Goal: Transaction & Acquisition: Purchase product/service

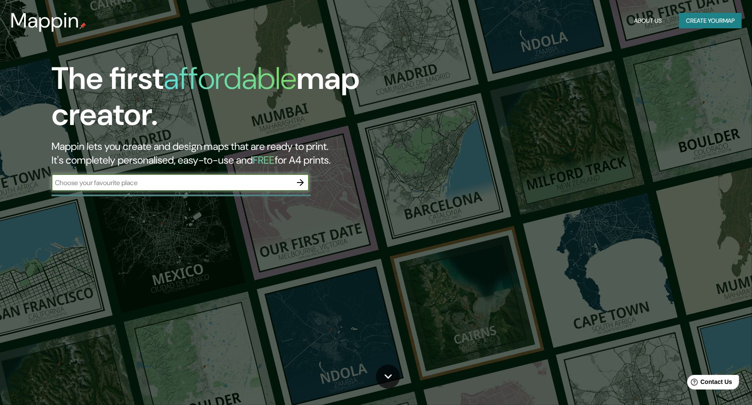
click at [246, 182] on input "text" at bounding box center [171, 183] width 240 height 10
type input "la paz bajacalifonria"
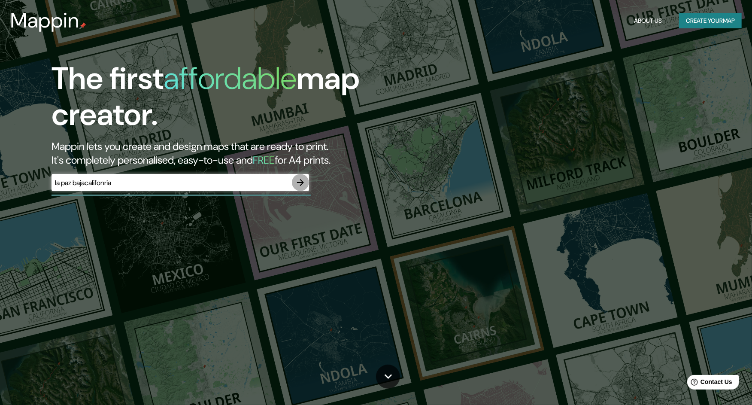
click at [301, 184] on icon "button" at bounding box center [300, 182] width 10 height 10
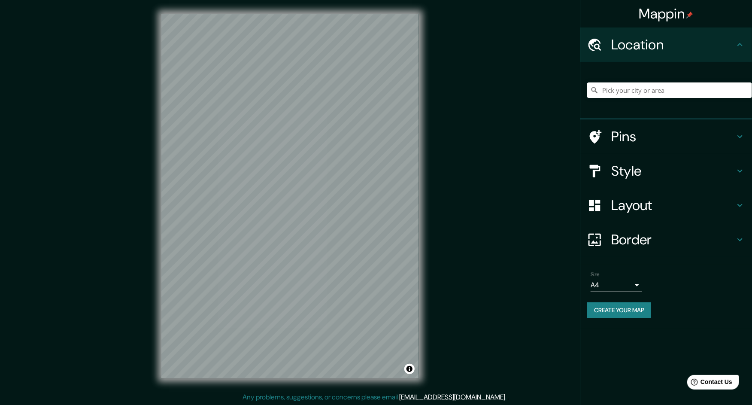
click at [738, 166] on icon at bounding box center [740, 171] width 10 height 10
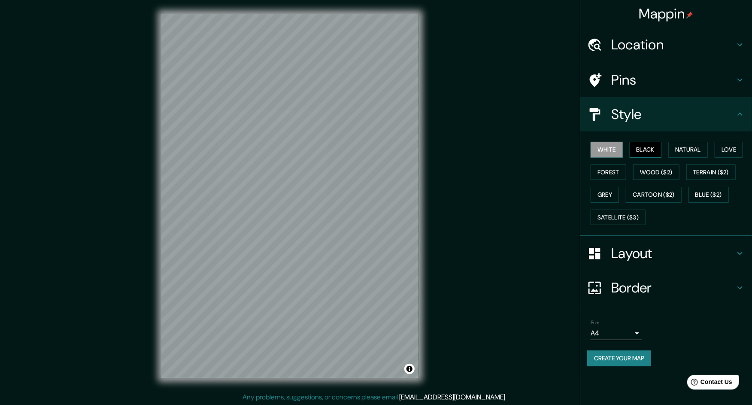
click at [644, 150] on button "Black" at bounding box center [645, 150] width 32 height 16
click at [682, 151] on button "Natural" at bounding box center [687, 150] width 39 height 16
click at [728, 150] on button "Love" at bounding box center [728, 150] width 28 height 16
click at [617, 173] on button "Forest" at bounding box center [608, 172] width 36 height 16
click at [672, 174] on button "Wood ($2)" at bounding box center [656, 172] width 46 height 16
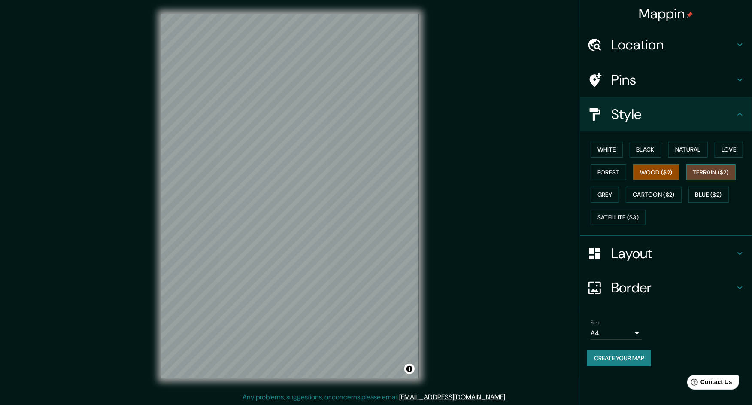
click at [717, 175] on button "Terrain ($2)" at bounding box center [711, 172] width 50 height 16
click at [613, 194] on button "Grey" at bounding box center [604, 195] width 28 height 16
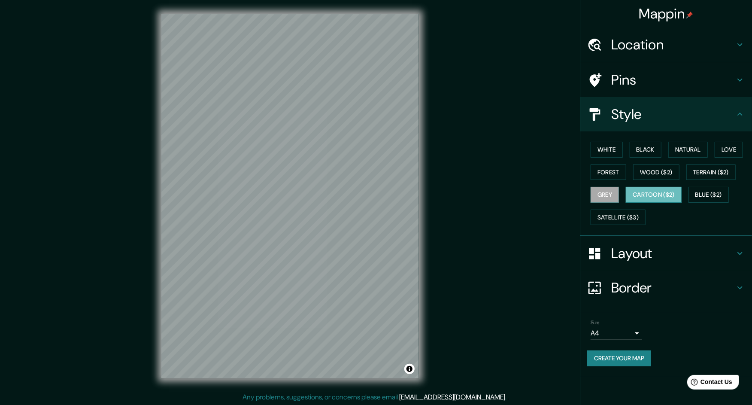
click at [642, 195] on button "Cartoon ($2)" at bounding box center [654, 195] width 56 height 16
click at [708, 191] on button "Blue ($2)" at bounding box center [708, 195] width 40 height 16
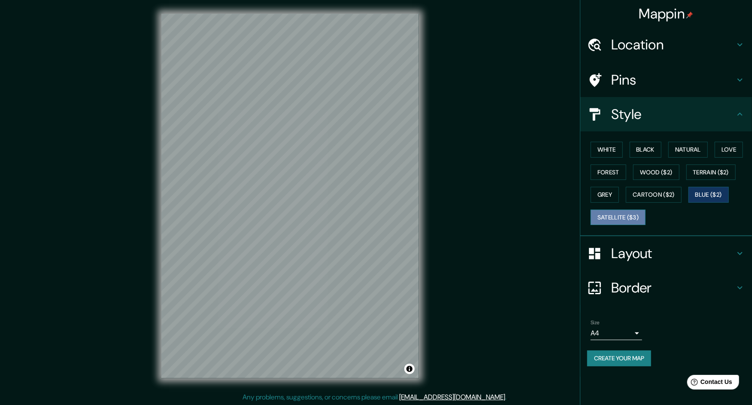
click at [622, 218] on button "Satellite ($3)" at bounding box center [617, 217] width 55 height 16
click at [723, 191] on button "Blue ($2)" at bounding box center [708, 195] width 40 height 16
click at [660, 248] on h4 "Layout" at bounding box center [673, 253] width 124 height 17
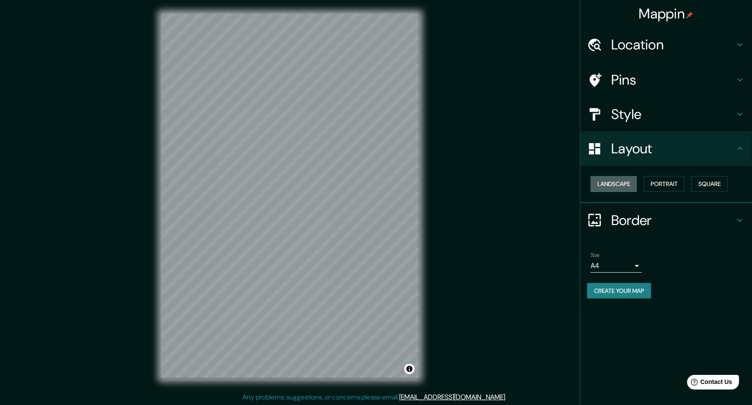
click at [620, 188] on button "Landscape" at bounding box center [613, 184] width 46 height 16
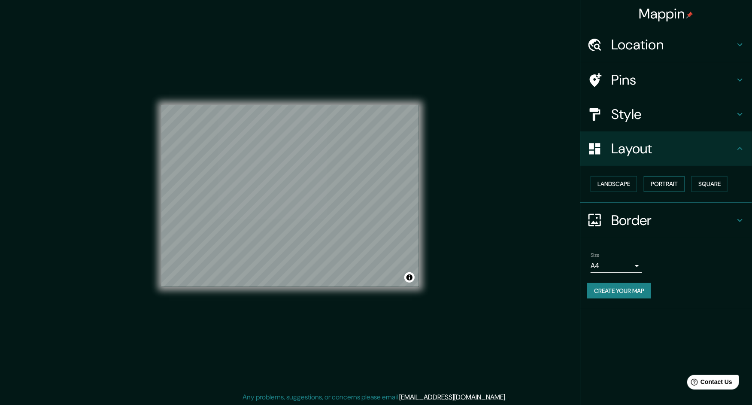
click at [657, 180] on button "Portrait" at bounding box center [664, 184] width 41 height 16
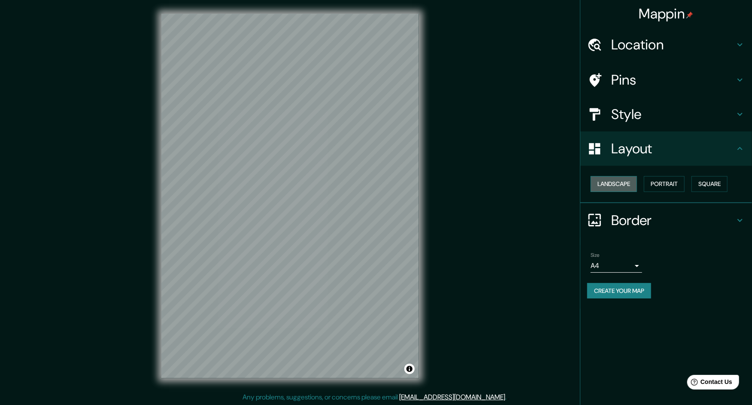
click at [619, 189] on button "Landscape" at bounding box center [613, 184] width 46 height 16
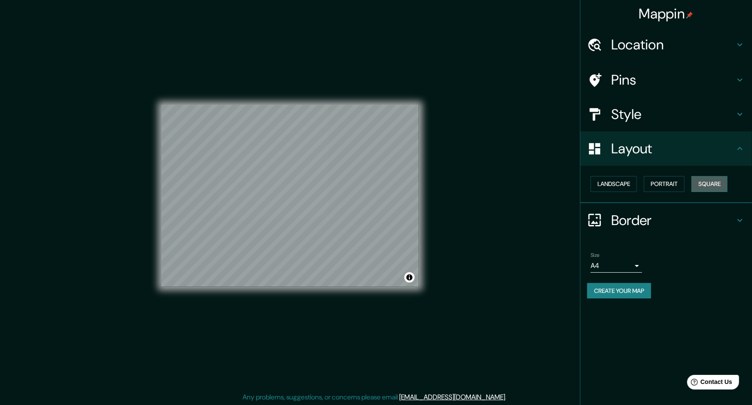
click at [708, 183] on button "Square" at bounding box center [709, 184] width 36 height 16
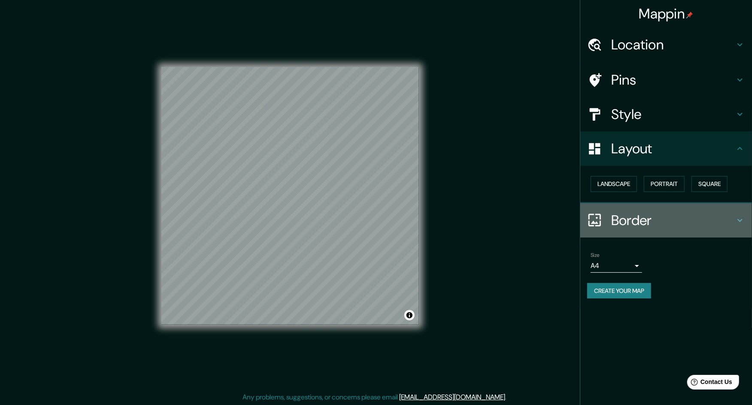
click at [635, 220] on h4 "Border" at bounding box center [673, 220] width 124 height 17
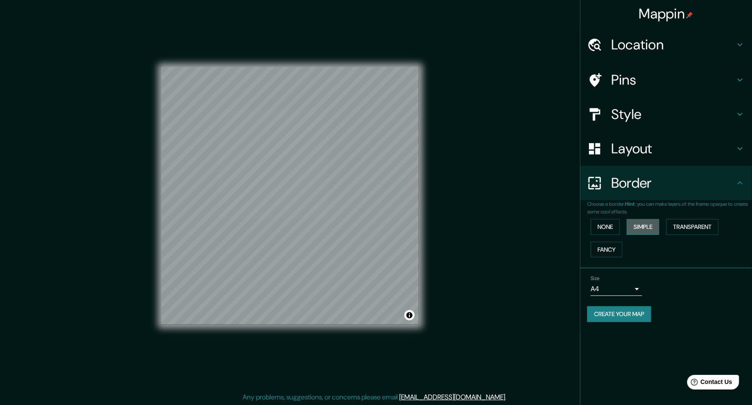
click at [644, 227] on button "Simple" at bounding box center [642, 227] width 33 height 16
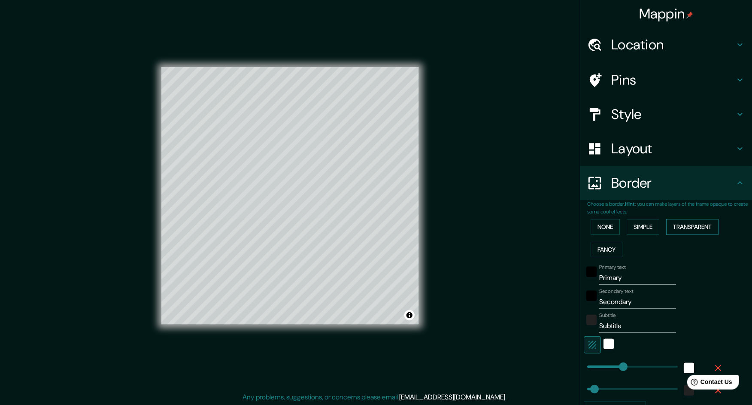
click at [703, 226] on button "Transparent" at bounding box center [692, 227] width 52 height 16
click at [596, 248] on button "Fancy" at bounding box center [606, 250] width 32 height 16
click at [635, 227] on button "Simple" at bounding box center [642, 227] width 33 height 16
click at [613, 277] on input "Primary" at bounding box center [637, 278] width 77 height 14
drag, startPoint x: 629, startPoint y: 277, endPoint x: 591, endPoint y: 277, distance: 37.8
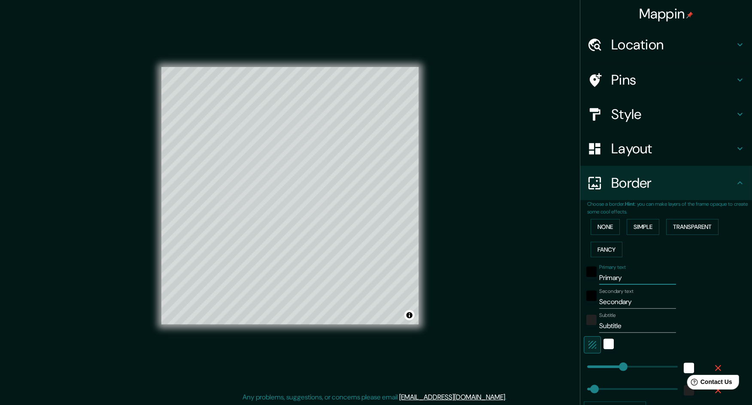
click at [591, 277] on div "Primary text Primary" at bounding box center [654, 274] width 141 height 21
type input "C"
type input "ZMCM"
drag, startPoint x: 620, startPoint y: 277, endPoint x: 587, endPoint y: 275, distance: 32.7
click at [587, 275] on div "Primary text ZMCM" at bounding box center [654, 274] width 141 height 21
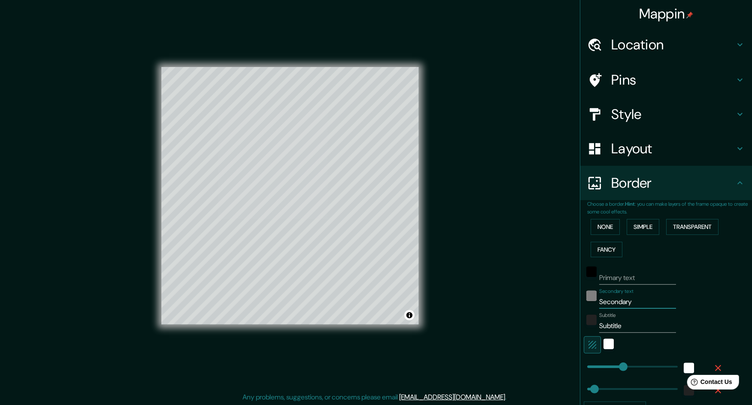
drag, startPoint x: 635, startPoint y: 298, endPoint x: 586, endPoint y: 298, distance: 48.9
click at [586, 298] on div "Secondary text Secondary" at bounding box center [654, 298] width 141 height 21
type input "ZMCM"
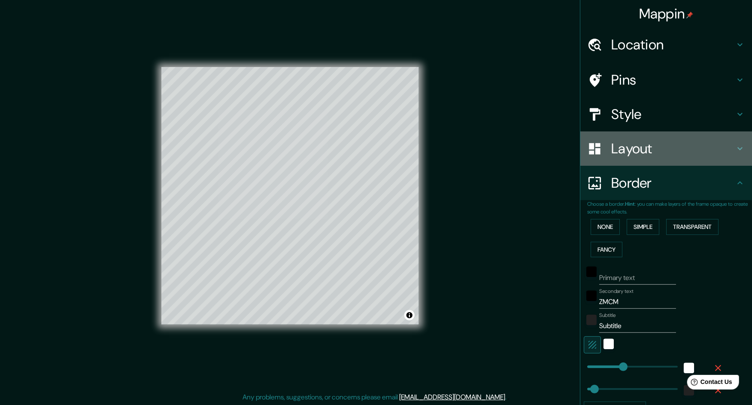
click at [642, 150] on h4 "Layout" at bounding box center [673, 148] width 124 height 17
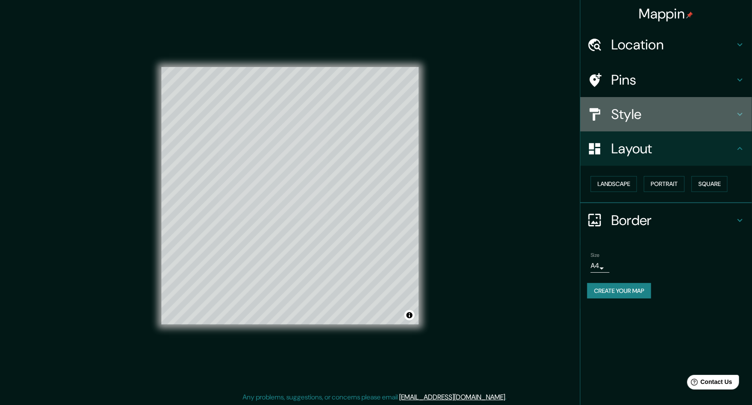
click at [643, 109] on h4 "Style" at bounding box center [673, 114] width 124 height 17
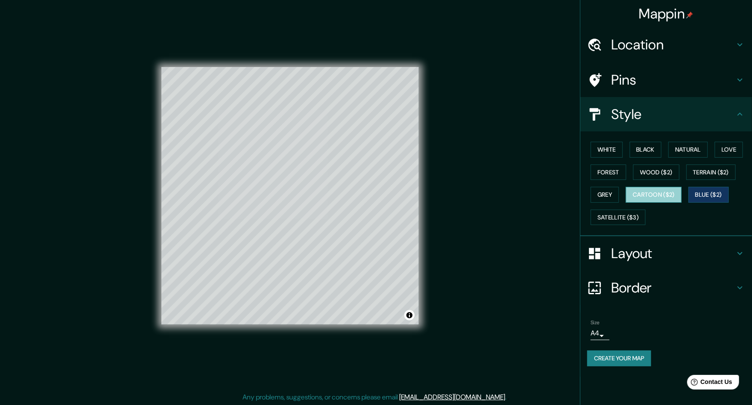
click at [673, 192] on button "Cartoon ($2)" at bounding box center [654, 195] width 56 height 16
click at [603, 198] on button "Grey" at bounding box center [604, 195] width 28 height 16
click at [644, 287] on h4 "Border" at bounding box center [673, 287] width 124 height 17
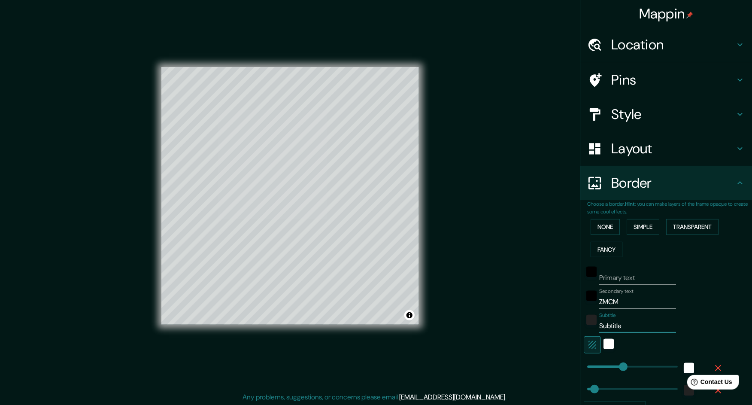
click at [621, 329] on input "Subtitle" at bounding box center [637, 326] width 77 height 14
type input "C"
click at [623, 325] on input "Subtitle" at bounding box center [637, 326] width 77 height 14
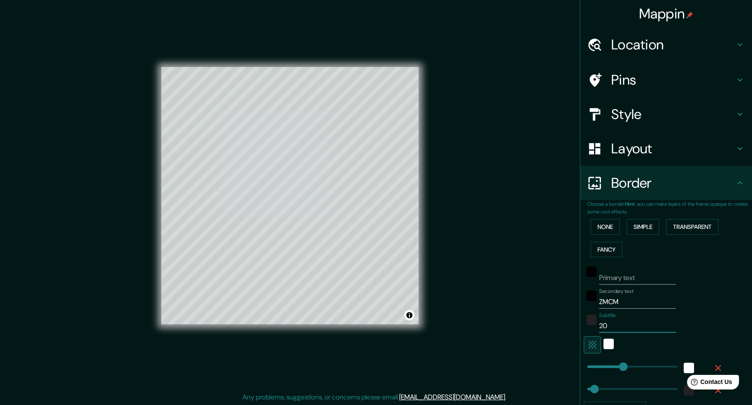
type input "2"
click at [599, 248] on button "Fancy" at bounding box center [606, 250] width 32 height 16
drag, startPoint x: 629, startPoint y: 275, endPoint x: 574, endPoint y: 269, distance: 54.8
click at [580, 269] on div "Choose a border. Hint : you can make layers of the frame opaque to create some …" at bounding box center [666, 334] width 172 height 269
click at [635, 300] on input "Secondary" at bounding box center [637, 302] width 77 height 14
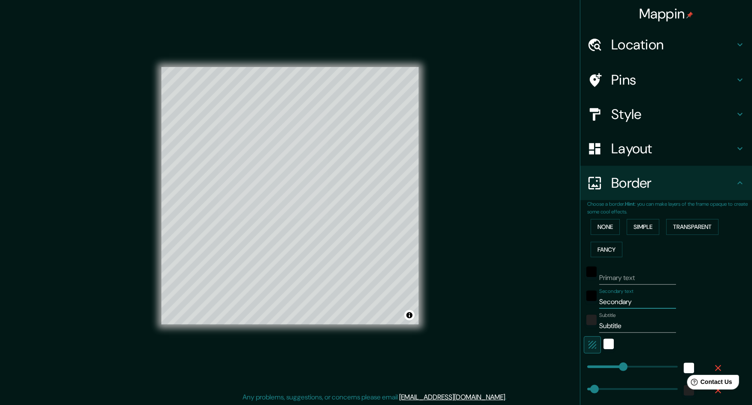
click at [635, 300] on input "Secondary" at bounding box center [637, 302] width 77 height 14
type input "C"
type input "ZMVM"
click at [628, 325] on input "Subtitle" at bounding box center [637, 326] width 77 height 14
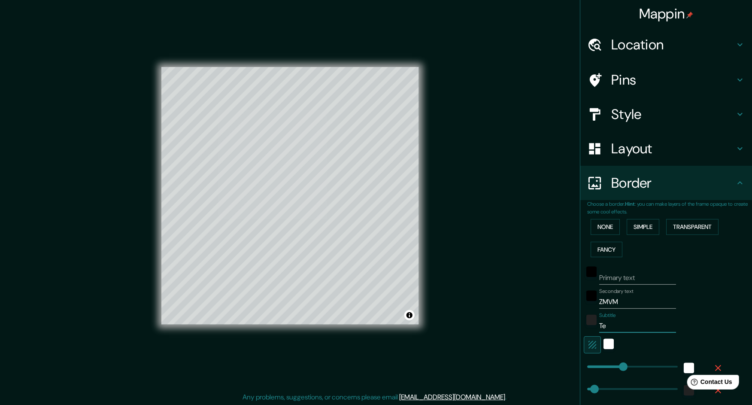
type input "T"
type input "[GEOGRAPHIC_DATA]"
click at [627, 304] on input "ZMVM" at bounding box center [637, 302] width 77 height 14
type input "[GEOGRAPHIC_DATA]"
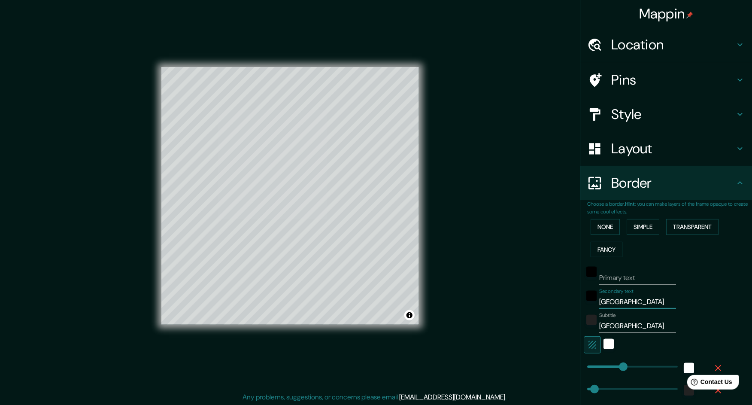
click at [614, 326] on input "[GEOGRAPHIC_DATA]" at bounding box center [637, 326] width 77 height 14
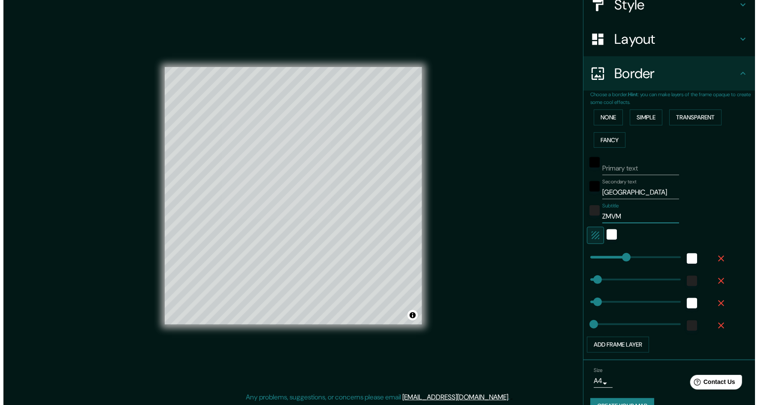
scroll to position [114, 0]
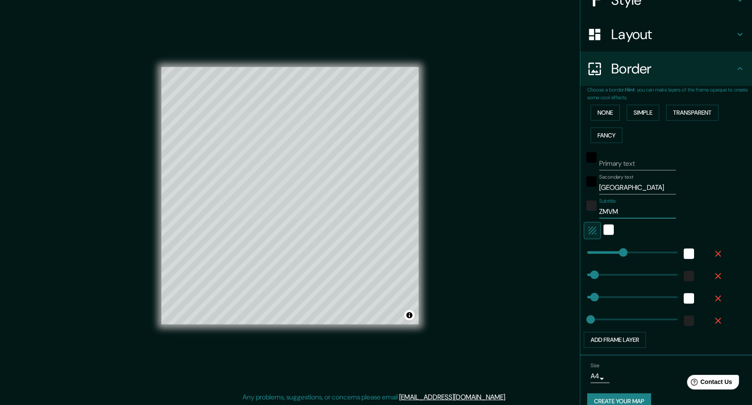
type input "ZMVM"
type input "316"
drag, startPoint x: 617, startPoint y: 252, endPoint x: 628, endPoint y: 252, distance: 11.6
type input "336"
type input "196"
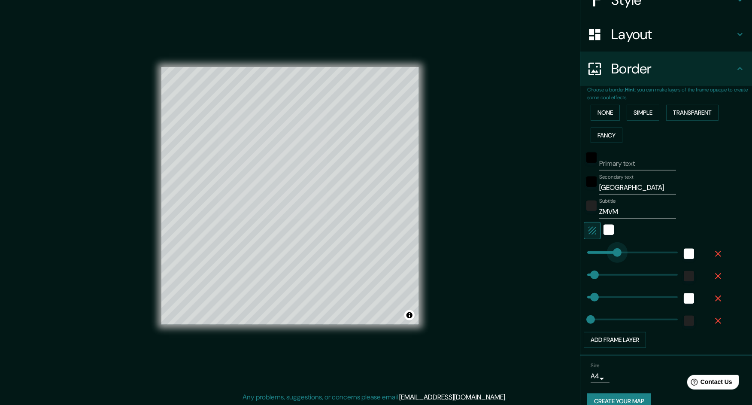
drag, startPoint x: 631, startPoint y: 252, endPoint x: 610, endPoint y: 251, distance: 21.0
type input "165"
drag, startPoint x: 610, startPoint y: 251, endPoint x: 605, endPoint y: 251, distance: 4.7
type input "199"
drag, startPoint x: 605, startPoint y: 251, endPoint x: 611, endPoint y: 251, distance: 5.6
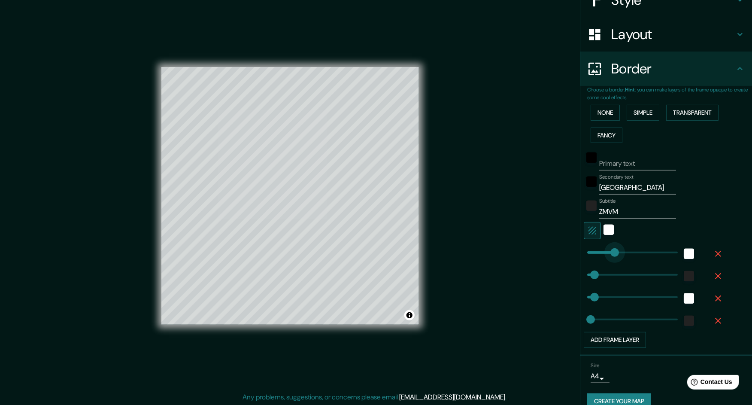
type input "176"
type input "142"
drag, startPoint x: 607, startPoint y: 251, endPoint x: 602, endPoint y: 251, distance: 5.2
type input "99"
drag, startPoint x: 591, startPoint y: 275, endPoint x: 596, endPoint y: 275, distance: 4.7
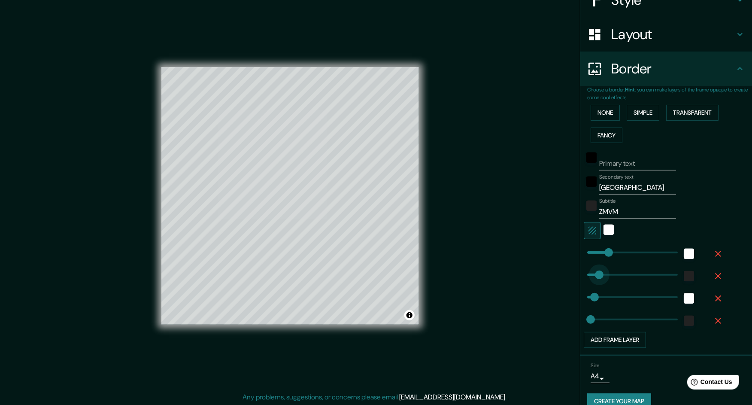
type input "74"
type input "79"
drag, startPoint x: 588, startPoint y: 295, endPoint x: 593, endPoint y: 295, distance: 4.7
type input "68"
type input "88"
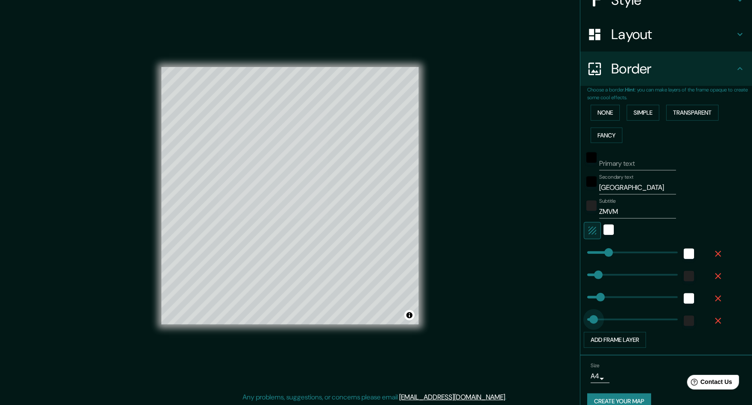
type input "56"
type input "39"
type input "22"
click at [684, 322] on div "color-222222" at bounding box center [689, 320] width 10 height 10
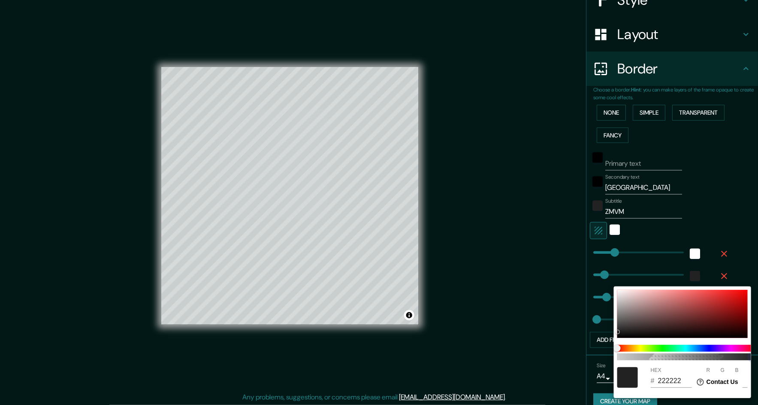
type input "222222AB"
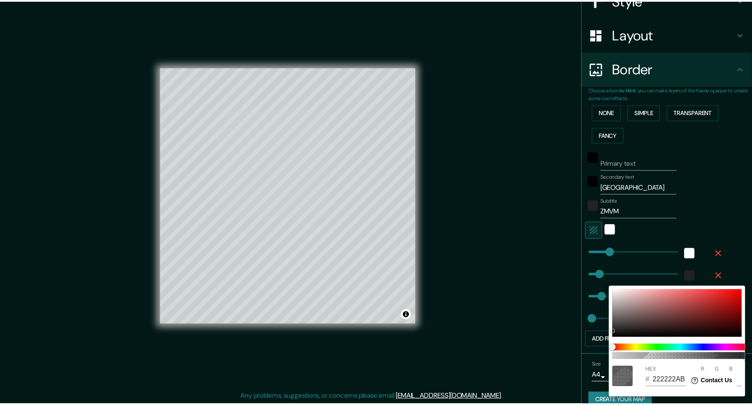
scroll to position [0, 6]
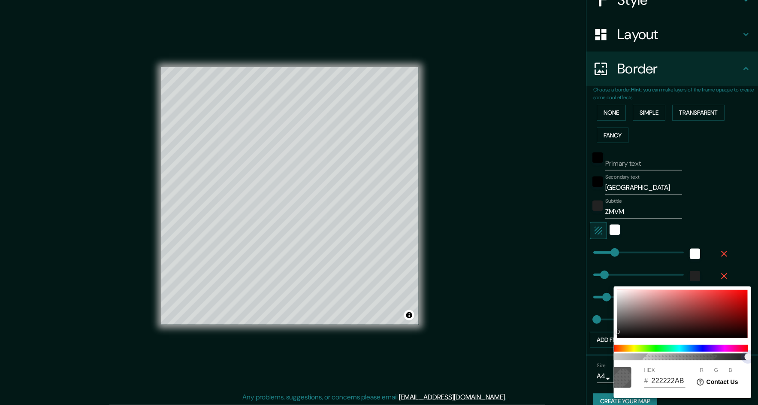
click at [709, 355] on span "100" at bounding box center [679, 356] width 137 height 7
click at [539, 302] on div at bounding box center [379, 202] width 758 height 405
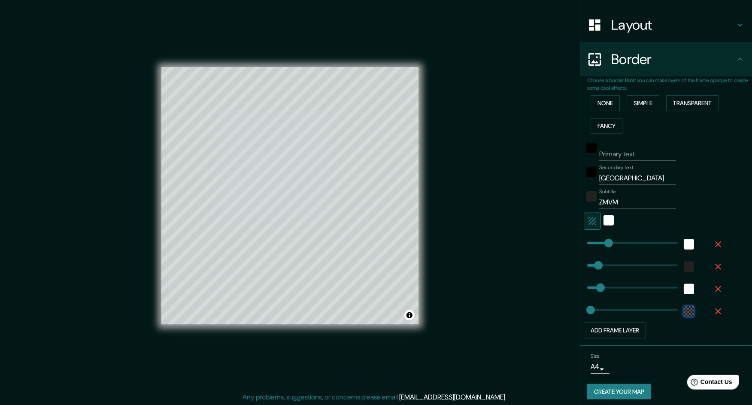
scroll to position [126, 0]
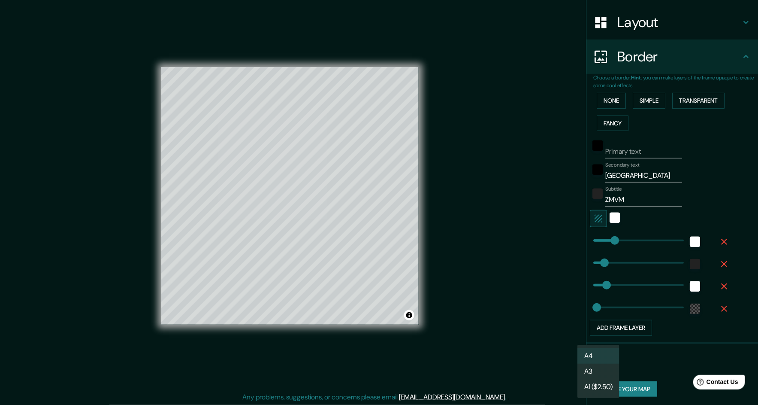
click at [592, 363] on body "Mappin Location Pins Style Layout Border Choose a border. Hint : you can make l…" at bounding box center [379, 202] width 758 height 405
click at [518, 355] on div at bounding box center [379, 202] width 758 height 405
click at [594, 365] on body "Mappin Location Pins Style Layout Border Choose a border. Hint : you can make l…" at bounding box center [379, 202] width 758 height 405
click at [687, 355] on div at bounding box center [379, 202] width 758 height 405
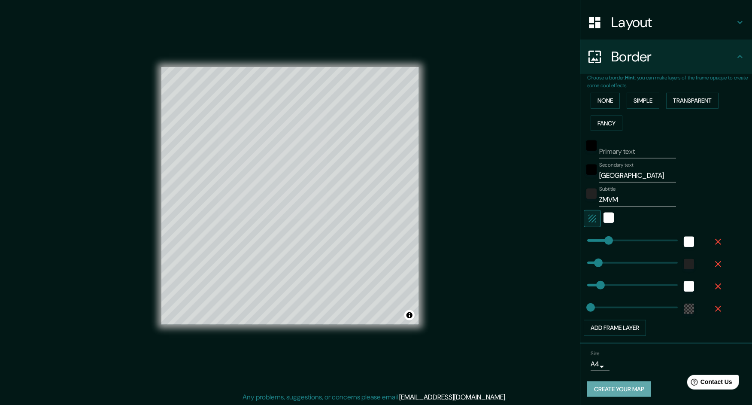
click at [638, 387] on button "Create your map" at bounding box center [619, 389] width 64 height 16
click at [684, 267] on div "color-222222" at bounding box center [689, 264] width 10 height 10
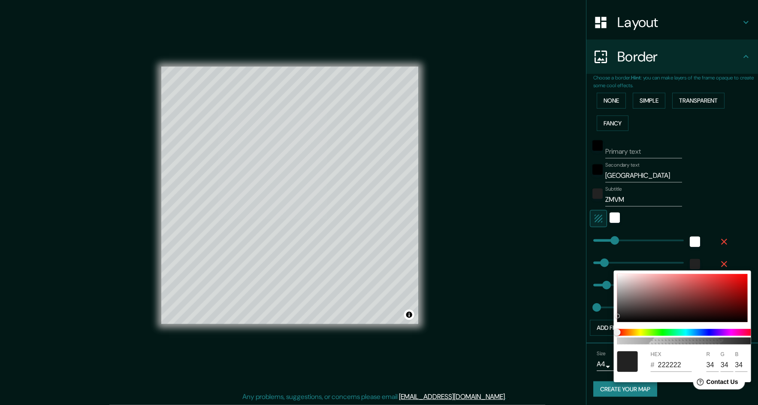
click at [699, 211] on div at bounding box center [379, 202] width 758 height 405
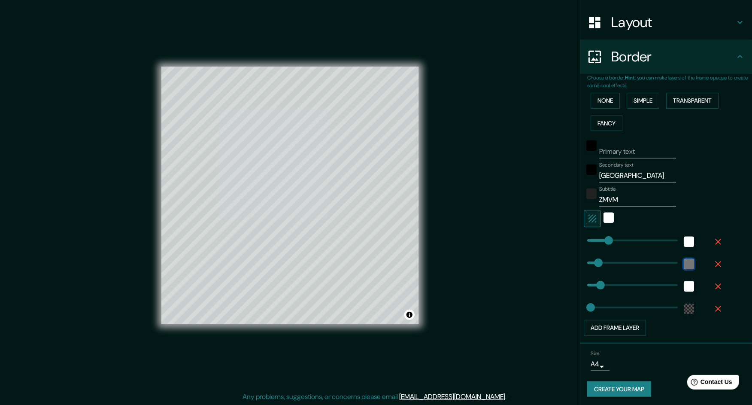
click at [684, 265] on div "color-222222" at bounding box center [689, 264] width 10 height 10
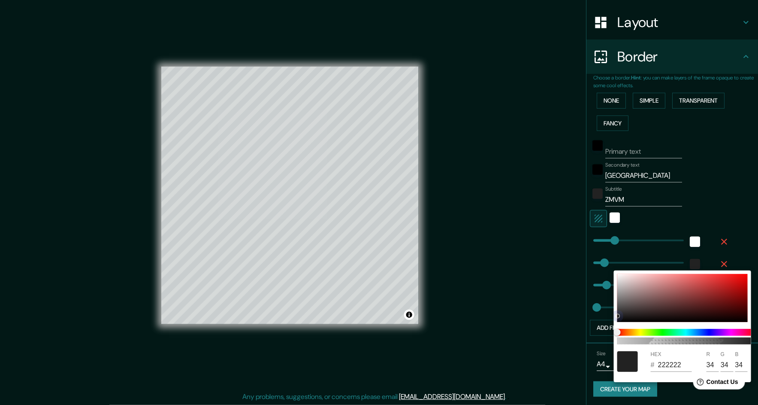
type input "BDB1B1"
type input "189"
type input "177"
drag, startPoint x: 631, startPoint y: 289, endPoint x: 626, endPoint y: 286, distance: 6.0
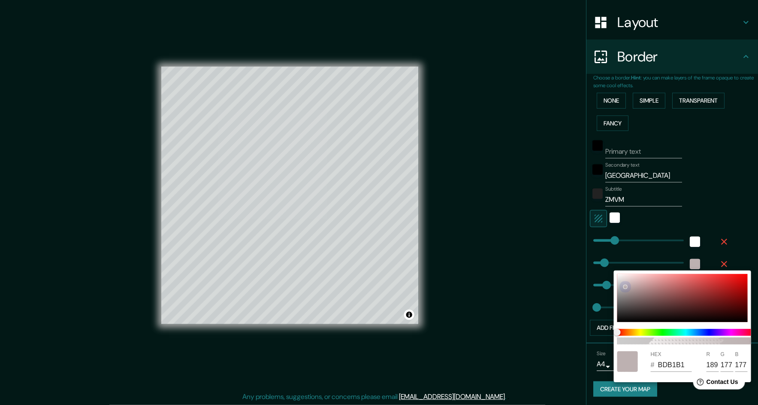
click at [626, 286] on div at bounding box center [682, 298] width 130 height 48
type input "988D8D"
type input "152"
type input "141"
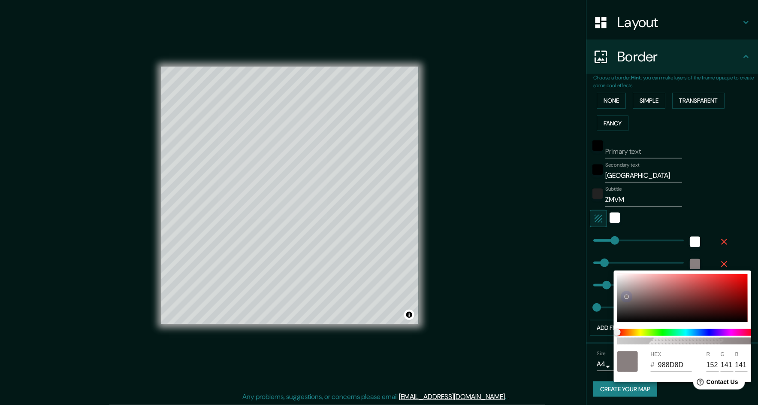
type input "887F7F"
type input "136"
type input "127"
type input "847A7A"
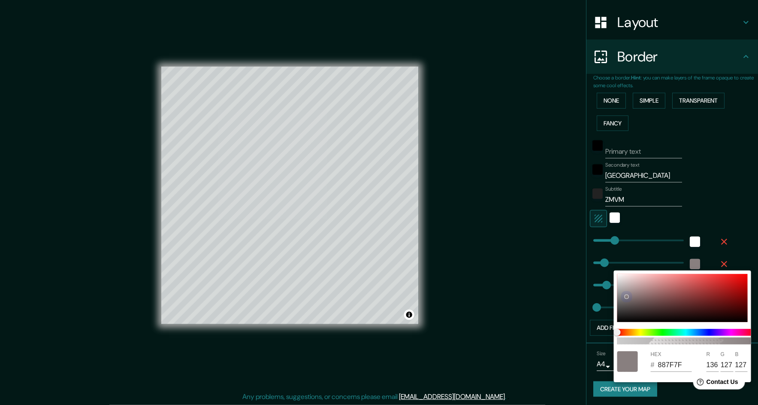
type input "132"
type input "122"
type input "5F3838"
type input "95"
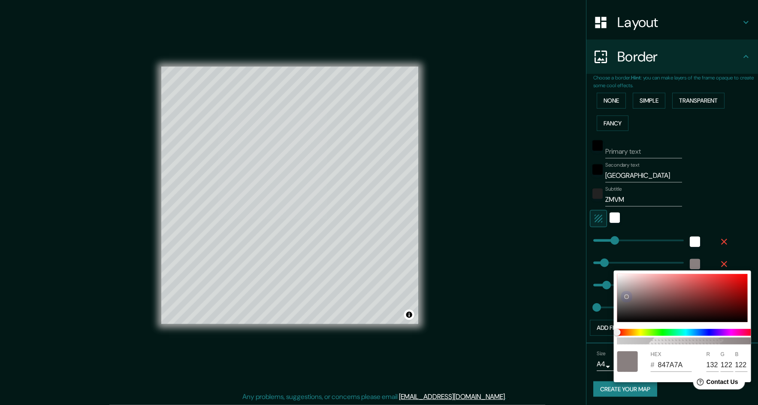
type input "56"
type input "5F3030"
type input "48"
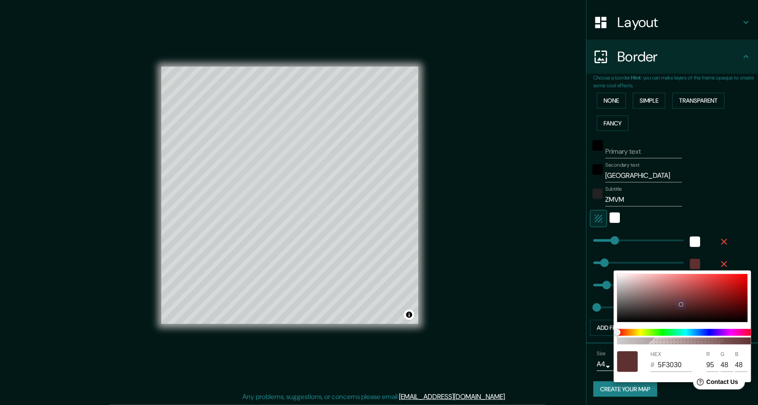
type input "5F2E2E"
type input "46"
type input "5F2D2D"
type input "45"
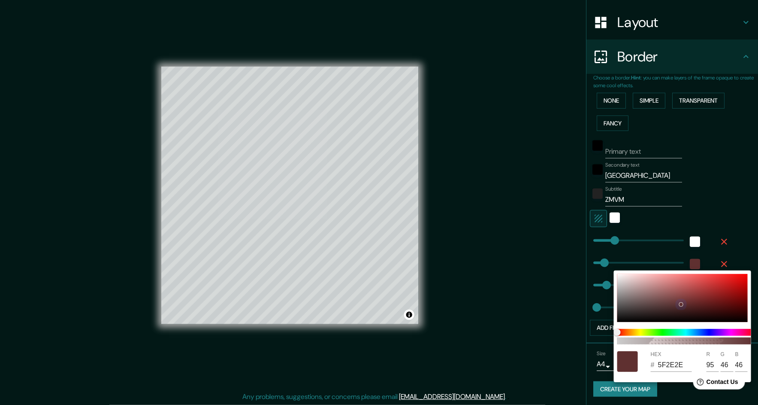
type input "45"
type input "612B2B"
type input "97"
type input "43"
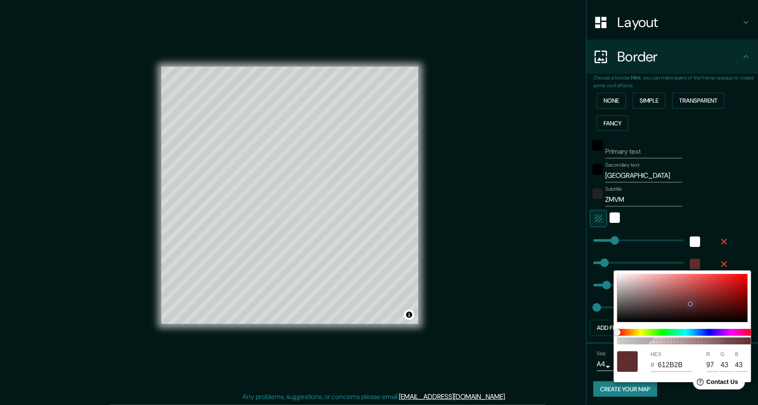
type input "662929"
type input "102"
type input "41"
type input "6B2626"
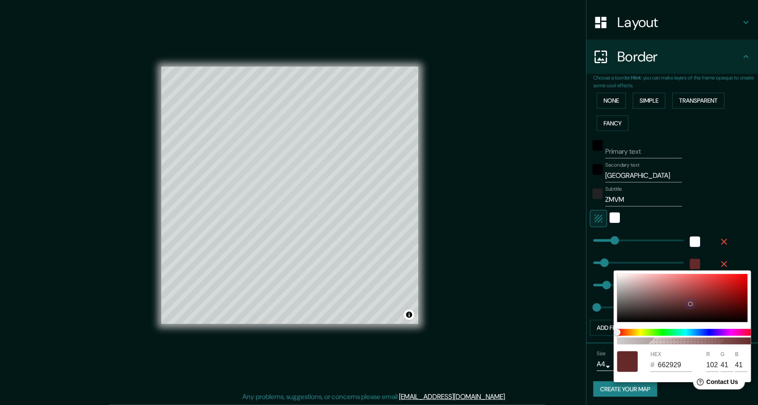
type input "107"
type input "38"
type input "6F2424"
type input "111"
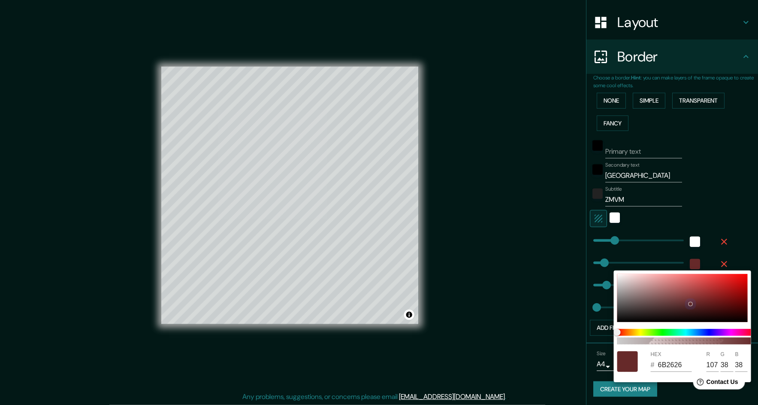
type input "36"
type input "7F2323"
type input "127"
type input "35"
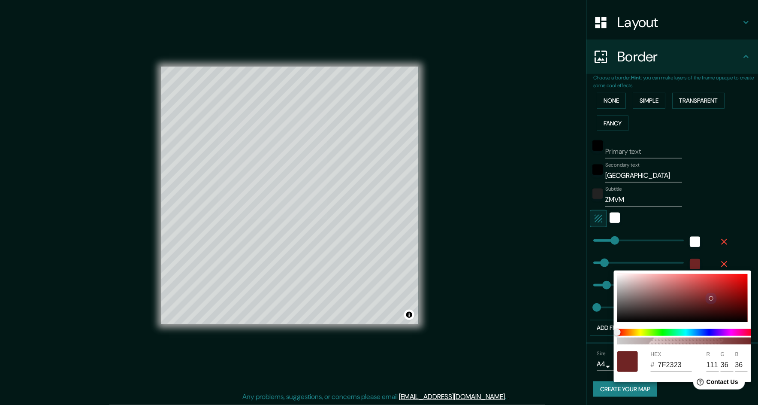
type input "35"
type input "942323"
type input "148"
type input "B62828"
type input "182"
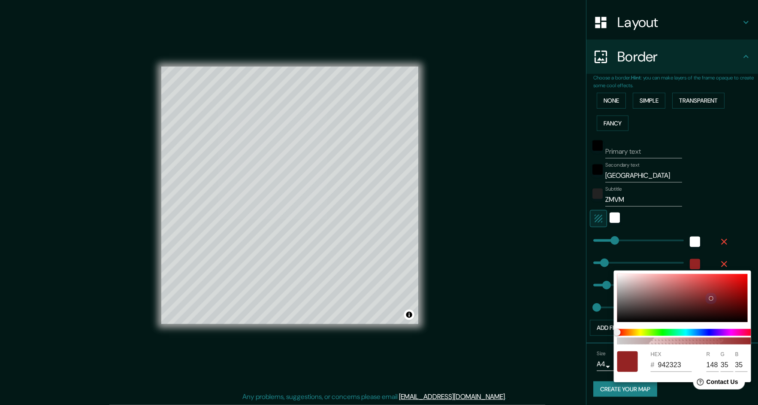
type input "40"
type input "DB2E2E"
type input "219"
type input "46"
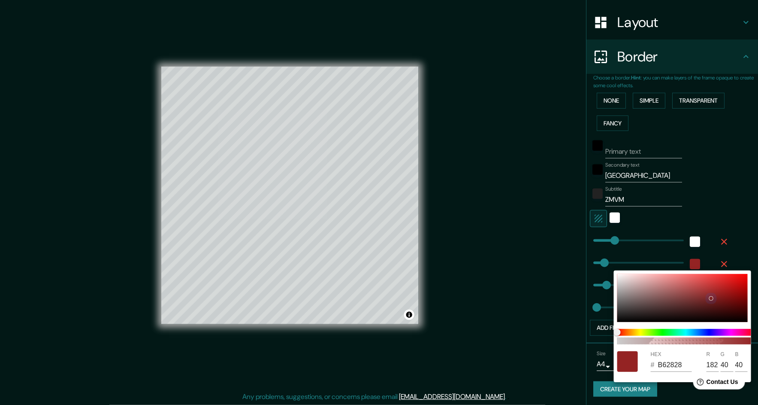
type input "46"
type input "F23333"
type input "242"
type input "51"
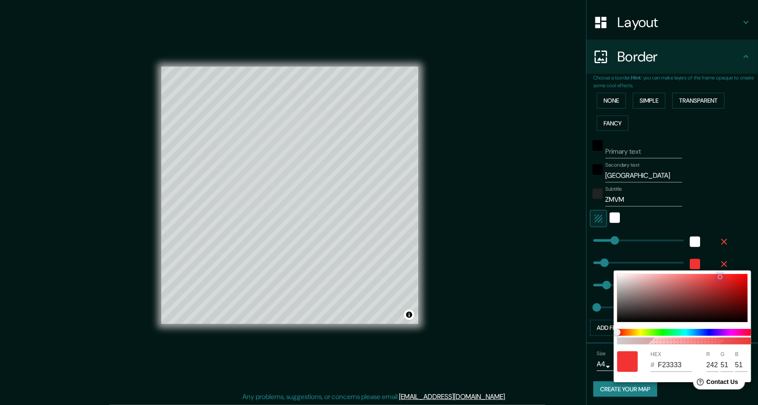
type input "E95252"
type input "233"
type input "82"
type input "E97575"
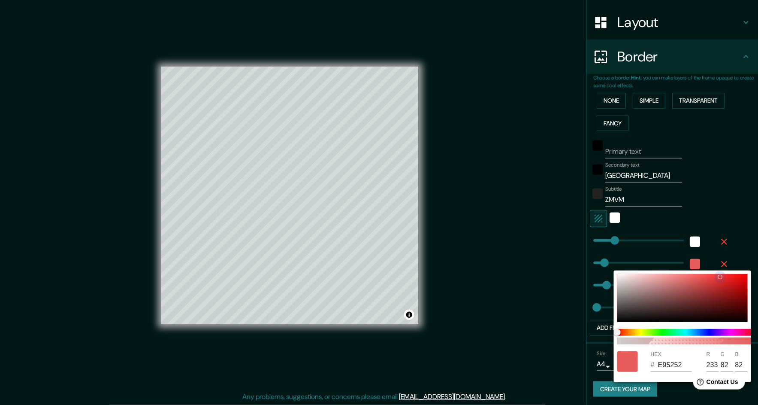
type input "117"
type input "E48383"
type input "228"
type input "131"
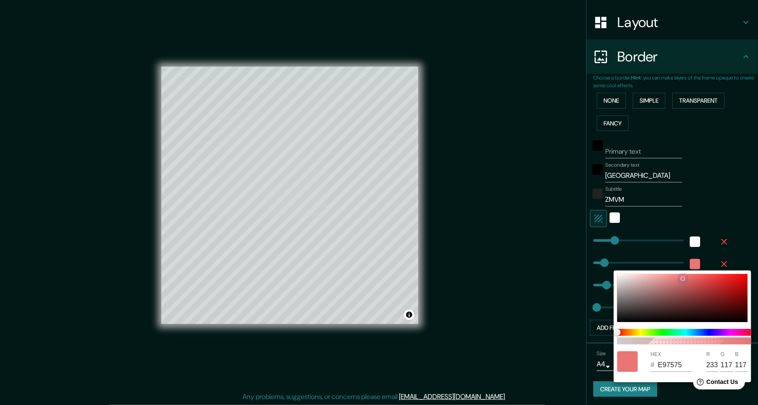
type input "131"
type input "E28C8C"
type input "226"
type input "140"
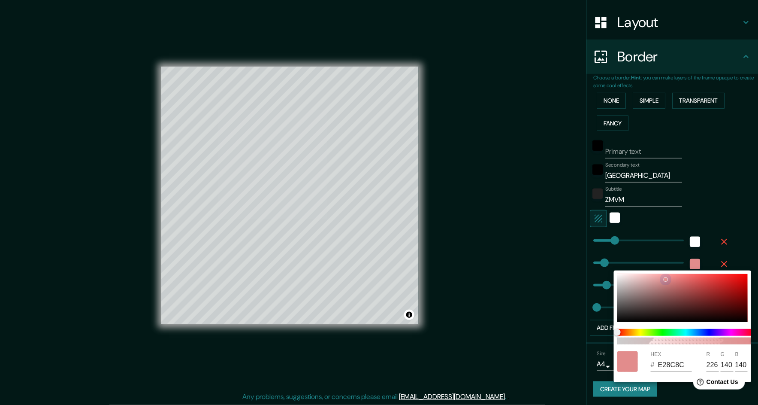
type input "E28E8E"
type input "142"
type input "E29191"
type input "145"
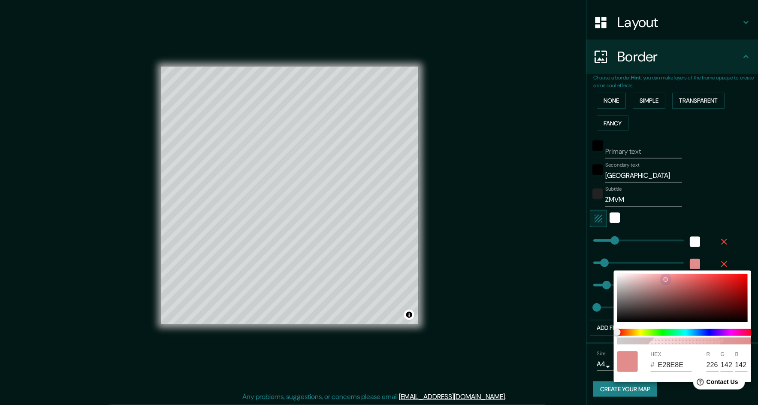
type input "145"
type input "E49797"
type input "228"
type input "151"
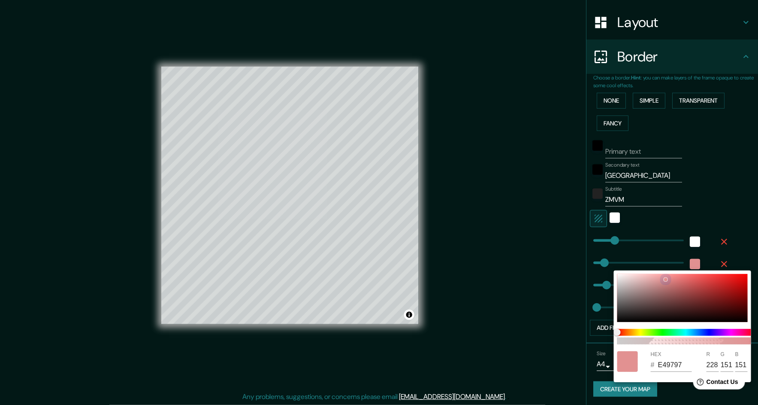
type input "E49C9C"
type input "156"
type input "E4A0A0"
type input "160"
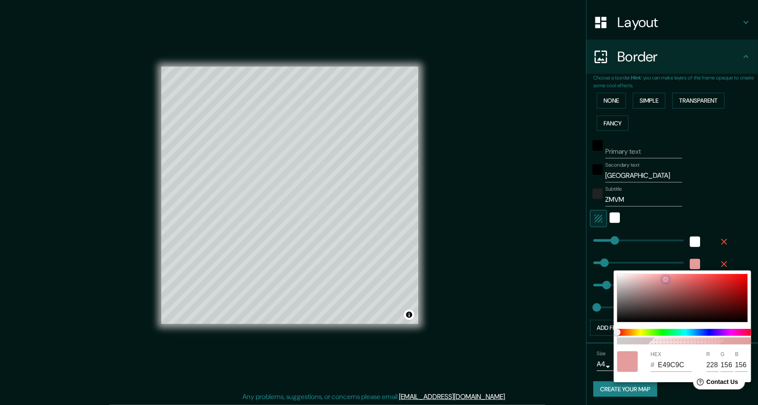
type input "160"
type input "D99E9E"
type input "217"
type input "158"
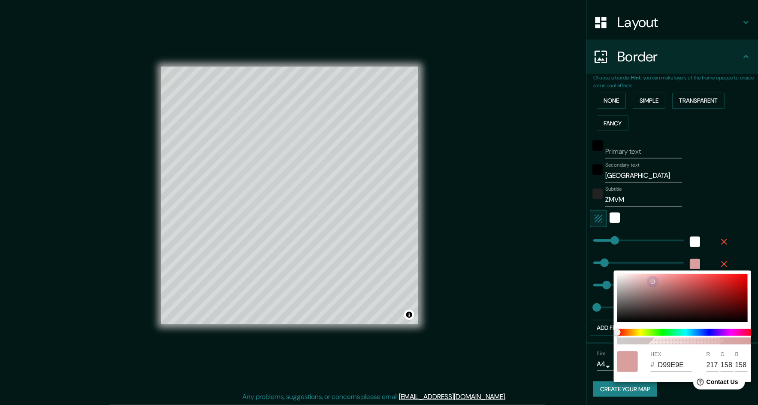
type input "A98B8B"
type input "169"
type input "139"
type input "766868"
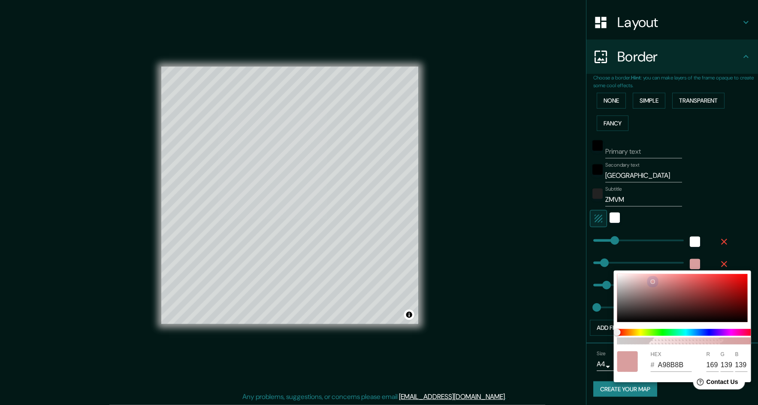
type input "118"
type input "104"
type input "514B4B"
type input "81"
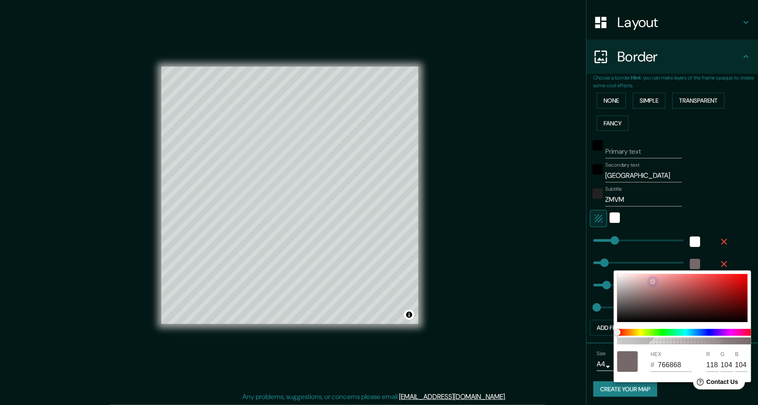
type input "75"
type input "262424"
type input "38"
type input "36"
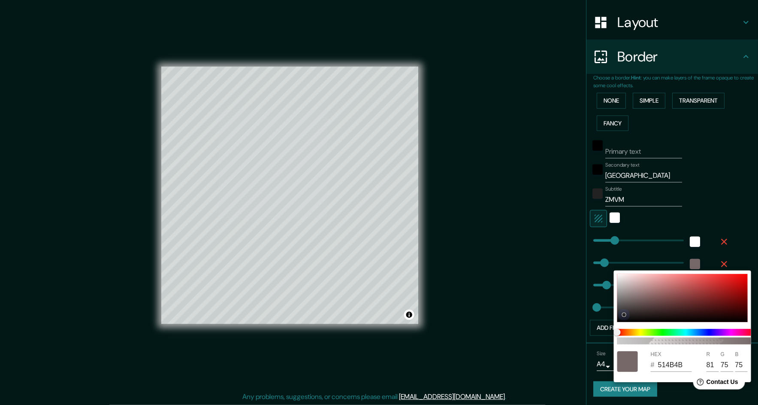
type input "36"
type input "131313"
type input "19"
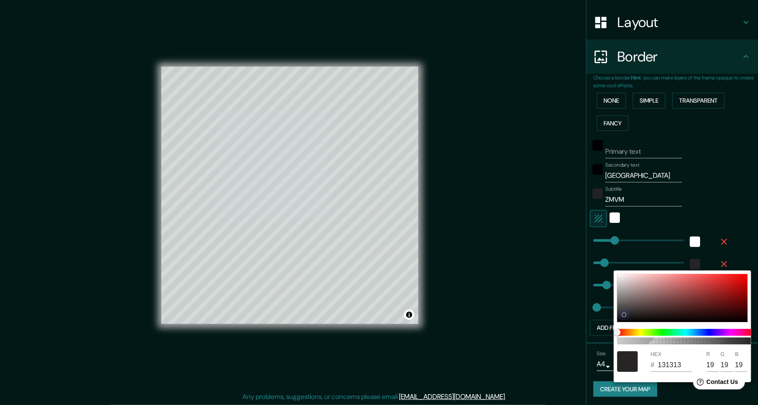
type input "0A0A0A"
type input "10"
type input "050505"
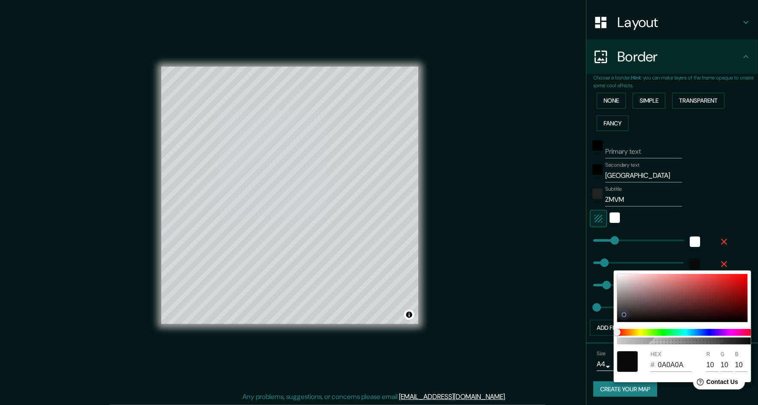
type input "5"
type input "030303"
type input "3"
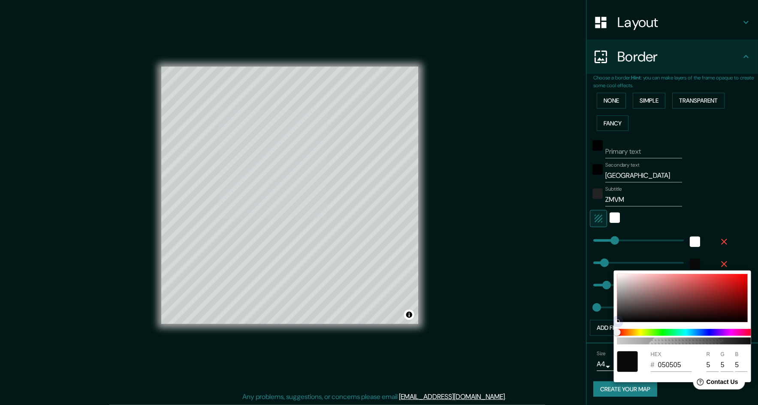
type input "3"
type input "010101"
type input "1"
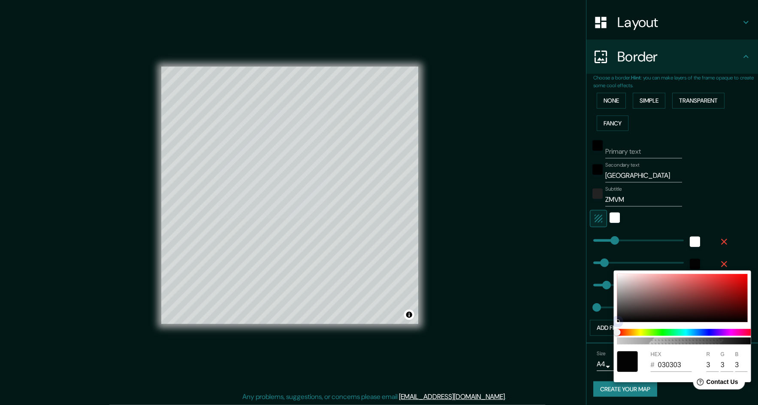
type input "1"
type input "000000"
type input "0"
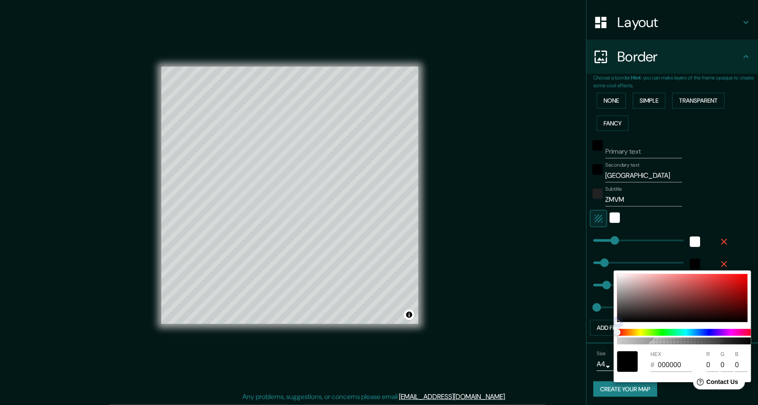
type input "010101"
type input "1"
type input "0C0909"
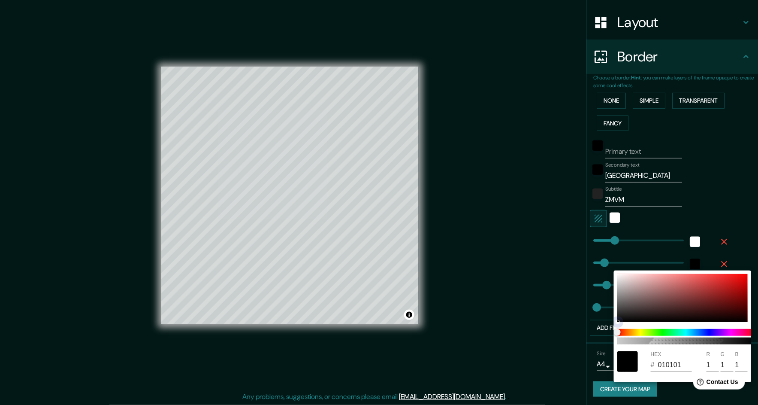
type input "12"
type input "9"
type input "160E0E"
type input "22"
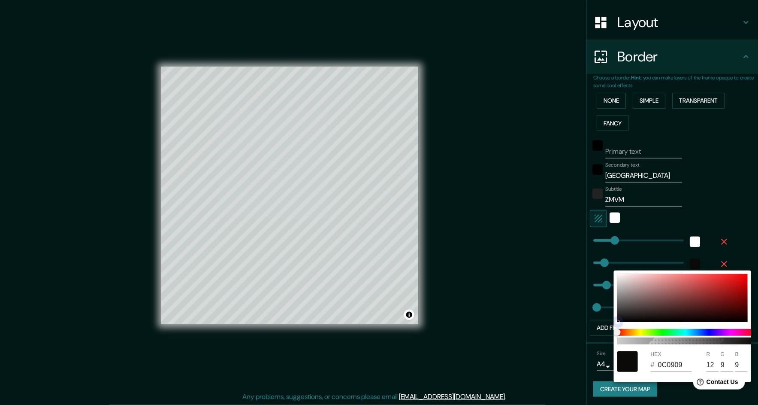
type input "14"
type input "180F0F"
type input "24"
type input "15"
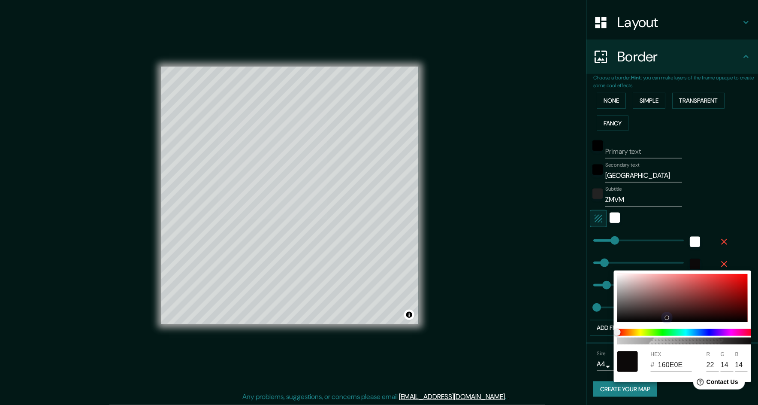
type input "15"
type input "1A1010"
type input "26"
type input "16"
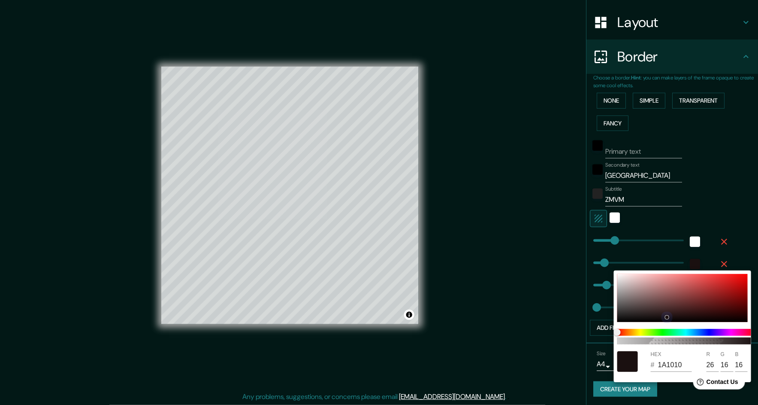
drag, startPoint x: 626, startPoint y: 286, endPoint x: 667, endPoint y: 317, distance: 51.2
click at [667, 317] on div at bounding box center [667, 316] width 3 height 3
type input "101A12"
type input "16"
type input "26"
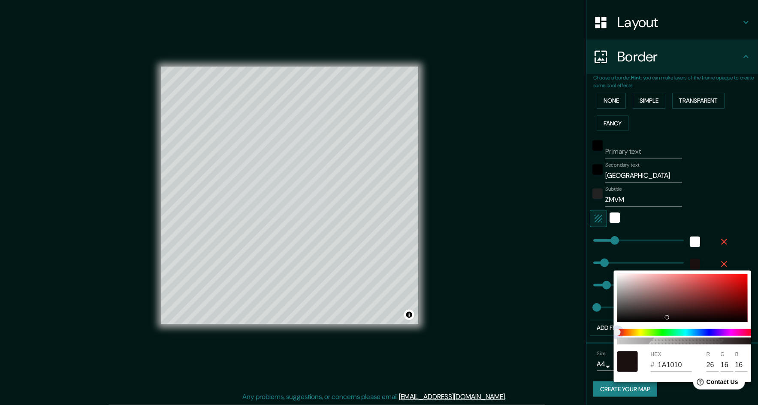
type input "18"
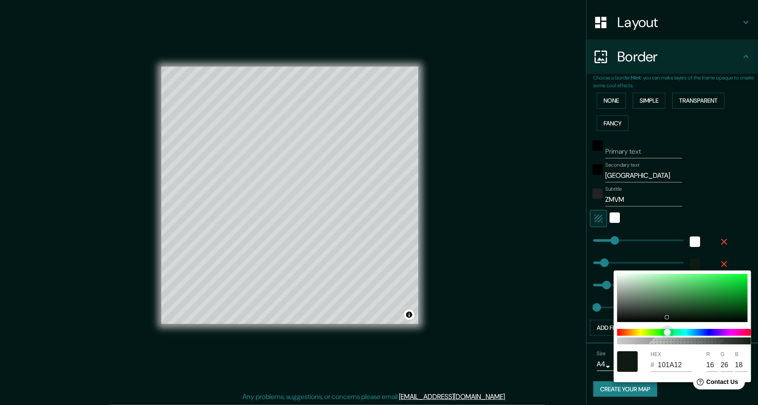
type input "10181A"
type input "24"
type input "26"
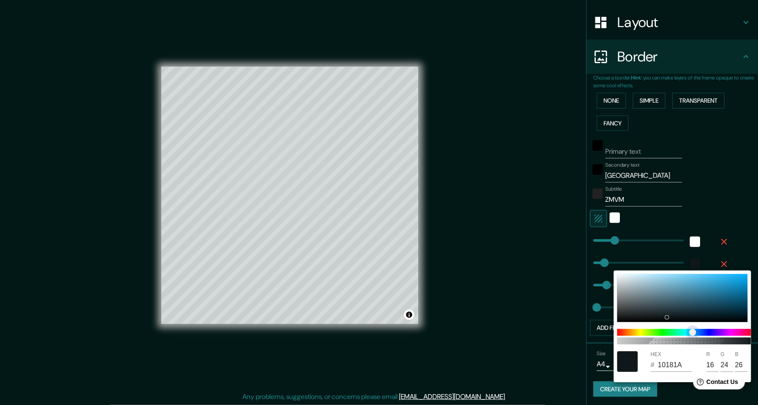
type input "10171A"
type input "23"
type input "10151A"
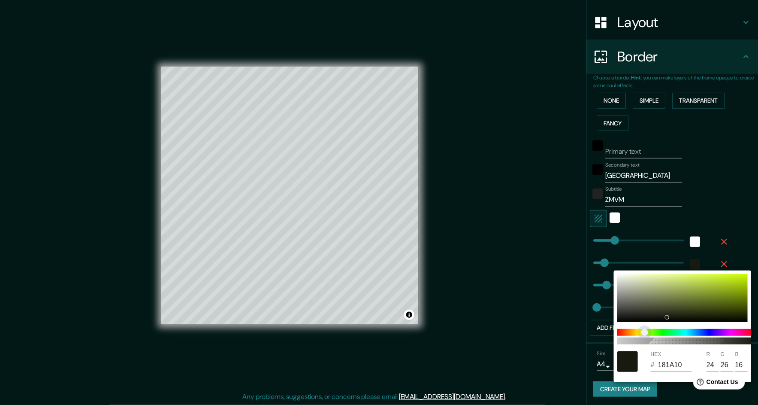
drag, startPoint x: 668, startPoint y: 331, endPoint x: 644, endPoint y: 336, distance: 24.1
click at [644, 336] on span at bounding box center [685, 332] width 137 height 7
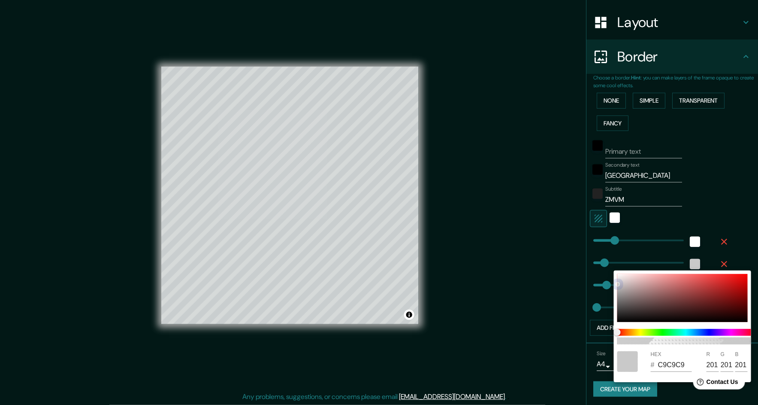
drag, startPoint x: 668, startPoint y: 316, endPoint x: 617, endPoint y: 284, distance: 59.6
click at [617, 284] on div at bounding box center [617, 283] width 3 height 3
click at [545, 329] on div at bounding box center [379, 202] width 758 height 405
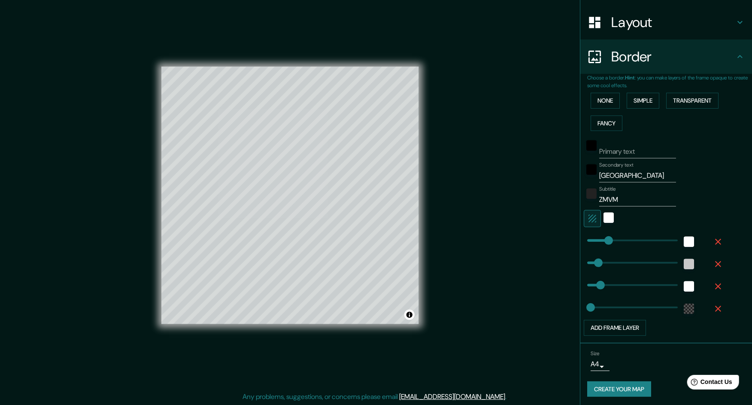
click at [631, 389] on button "Create your map" at bounding box center [619, 389] width 64 height 16
click at [601, 366] on body "Mappin Location Pins Style Layout Border Choose a border. Hint : you can make l…" at bounding box center [376, 202] width 752 height 405
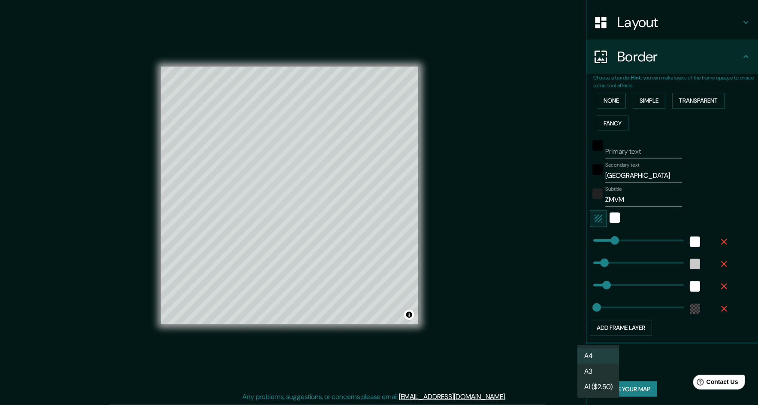
click at [652, 360] on div at bounding box center [379, 202] width 758 height 405
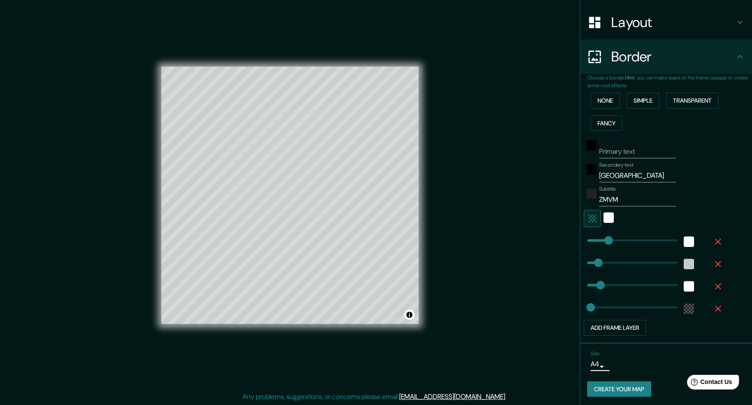
click at [621, 385] on button "Create your map" at bounding box center [619, 389] width 64 height 16
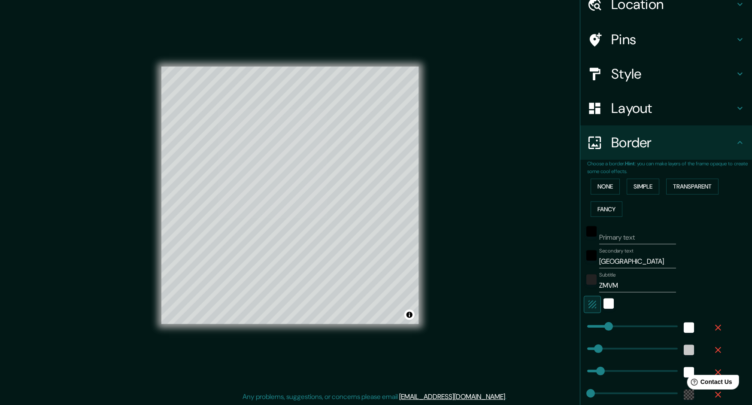
click at [652, 114] on h4 "Layout" at bounding box center [673, 108] width 124 height 17
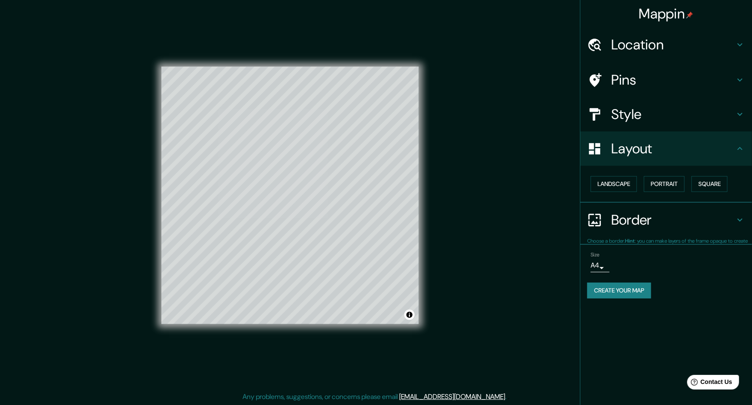
scroll to position [0, 0]
click at [624, 117] on h4 "Style" at bounding box center [673, 114] width 124 height 17
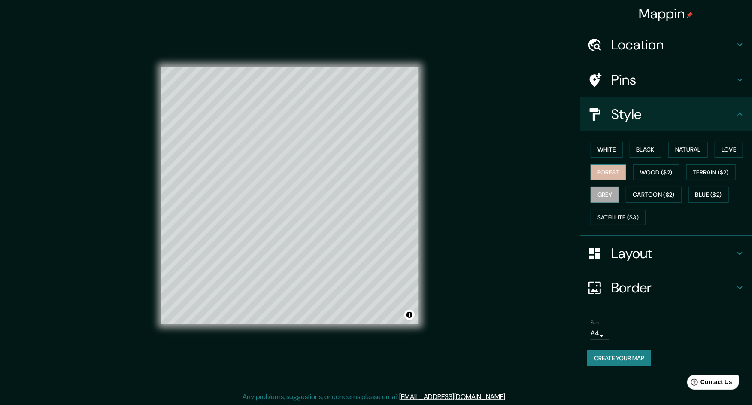
click at [613, 173] on button "Forest" at bounding box center [608, 172] width 36 height 16
click at [617, 363] on button "Create your map" at bounding box center [619, 358] width 64 height 16
click at [627, 357] on button "Create your map" at bounding box center [619, 358] width 64 height 16
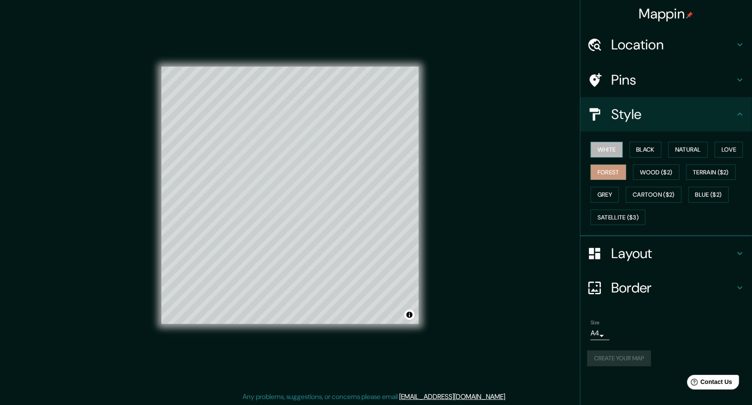
click at [604, 149] on button "White" at bounding box center [606, 150] width 32 height 16
click at [619, 350] on button "Create your map" at bounding box center [619, 358] width 64 height 16
click at [639, 285] on h4 "Border" at bounding box center [673, 287] width 124 height 17
